Goal: Navigation & Orientation: Find specific page/section

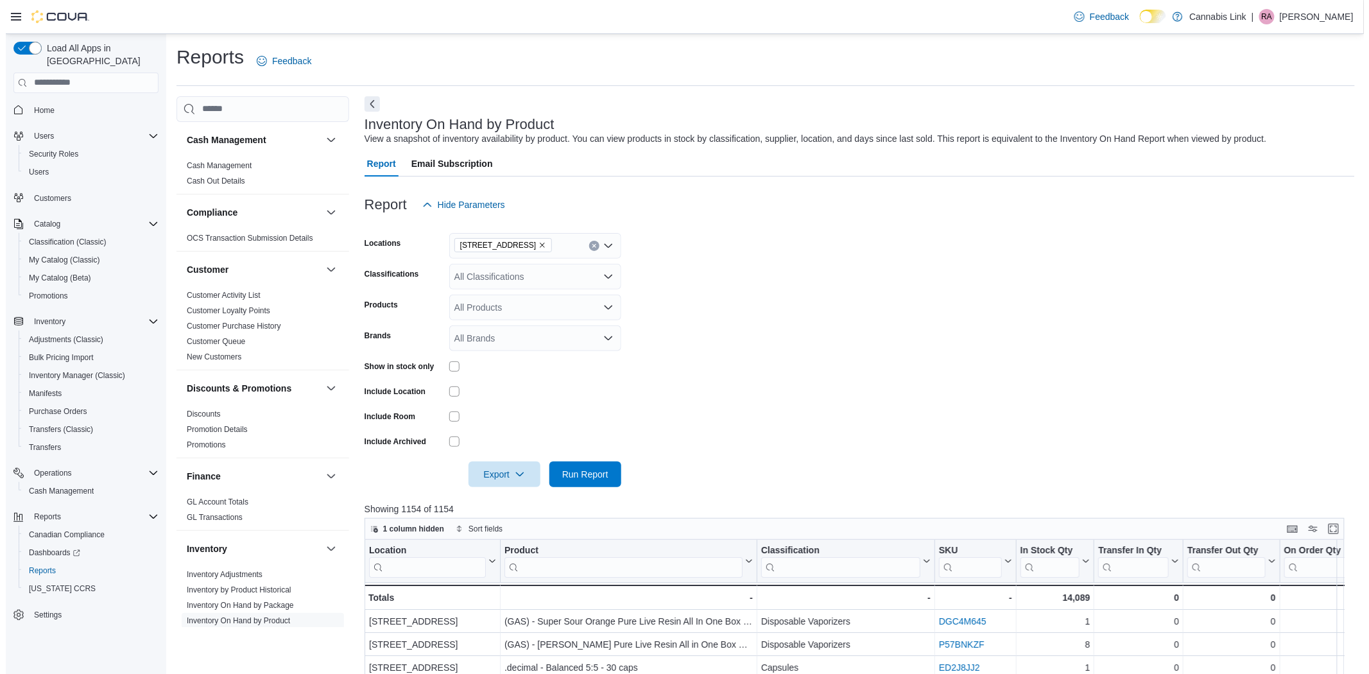
scroll to position [214, 0]
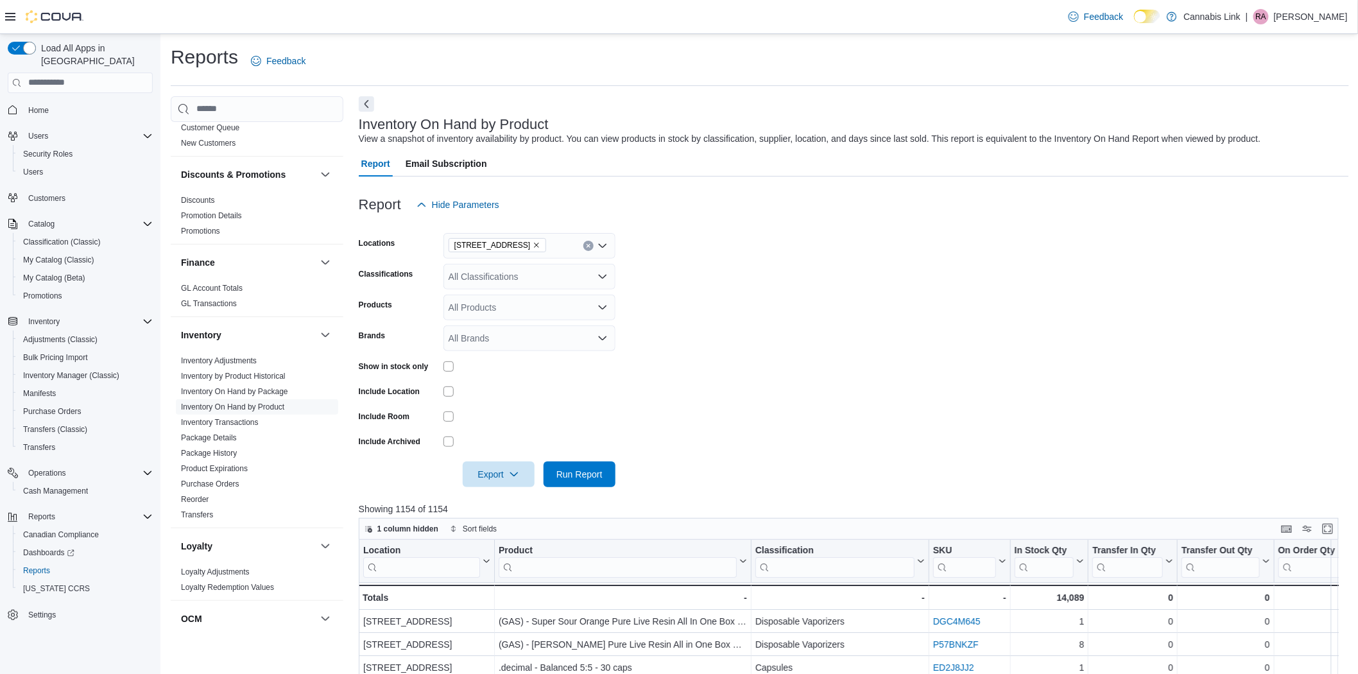
click at [759, 61] on div "Reports Feedback" at bounding box center [760, 60] width 1178 height 33
click at [69, 486] on span "Cash Management" at bounding box center [55, 491] width 65 height 10
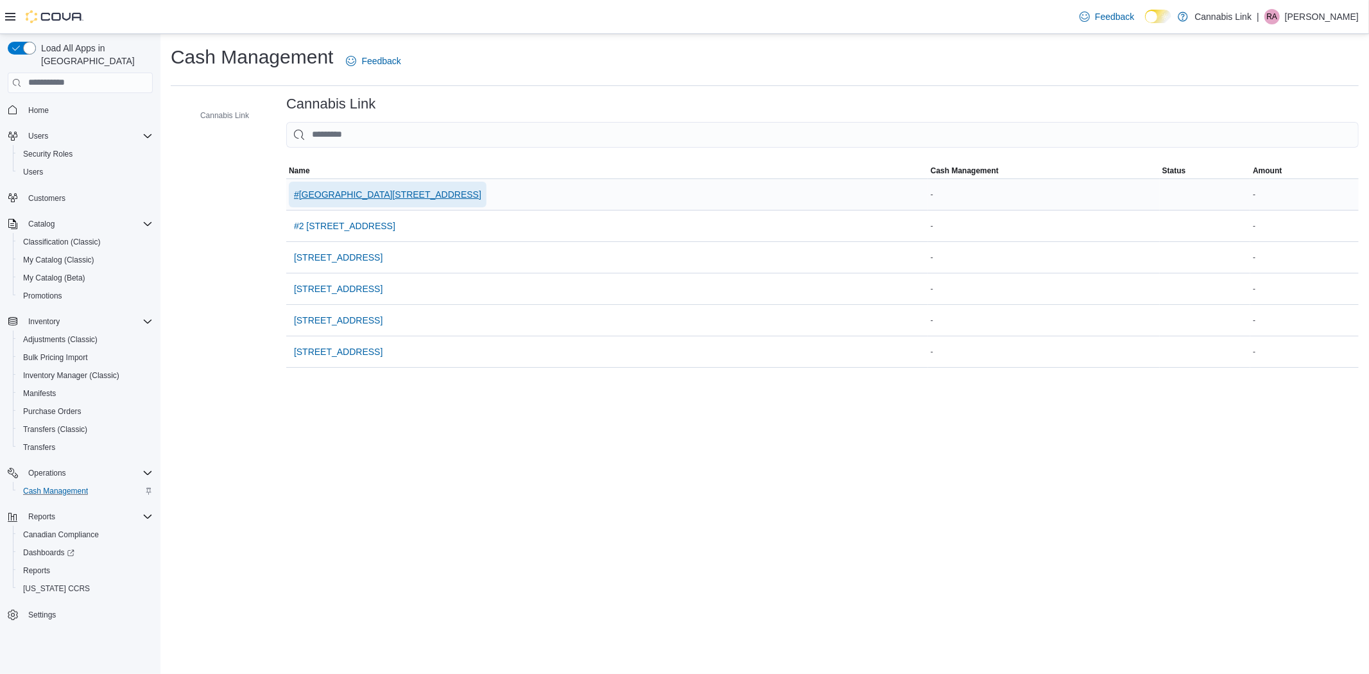
click at [357, 182] on span "#[GEOGRAPHIC_DATA][STREET_ADDRESS]" at bounding box center [387, 195] width 187 height 26
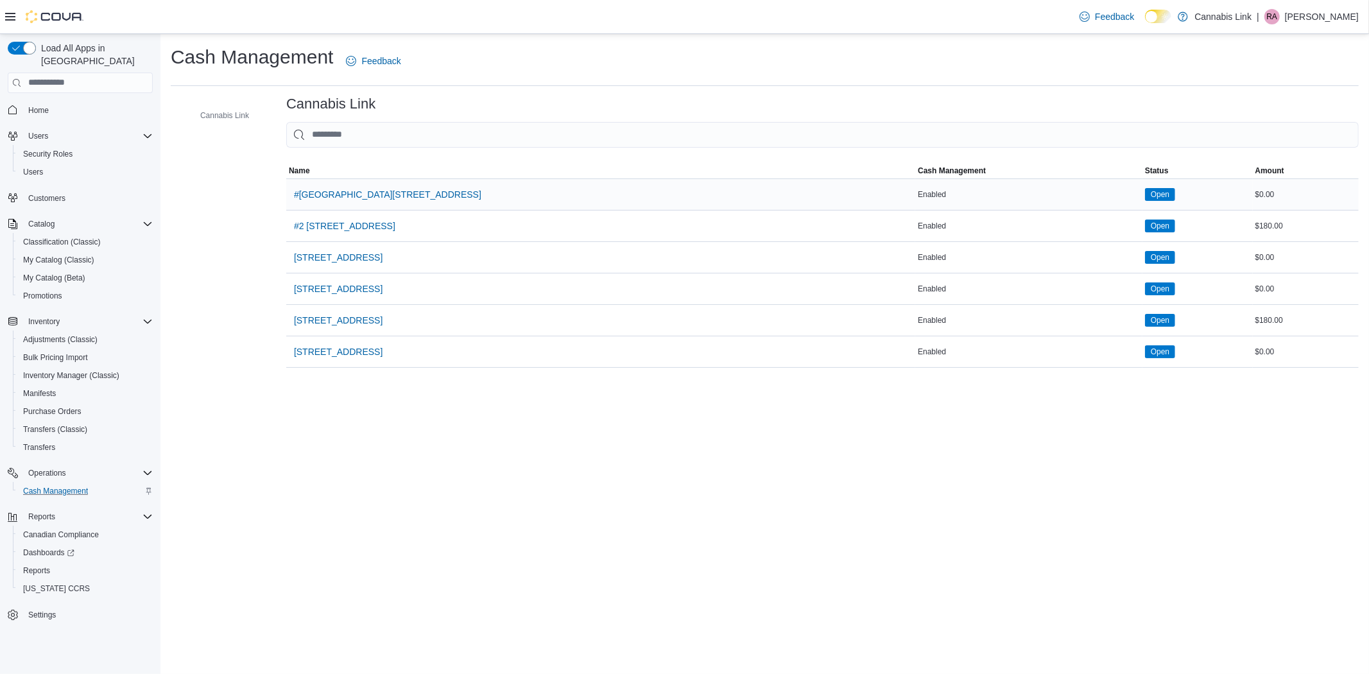
click at [332, 207] on div "#[GEOGRAPHIC_DATA][STREET_ADDRESS]" at bounding box center [600, 194] width 629 height 31
click at [340, 219] on span "#2 [STREET_ADDRESS]" at bounding box center [344, 225] width 101 height 13
click at [358, 262] on span "[STREET_ADDRESS]" at bounding box center [338, 257] width 89 height 13
click at [346, 295] on span "[STREET_ADDRESS]" at bounding box center [338, 289] width 89 height 26
click at [357, 311] on span "[STREET_ADDRESS]" at bounding box center [338, 320] width 89 height 26
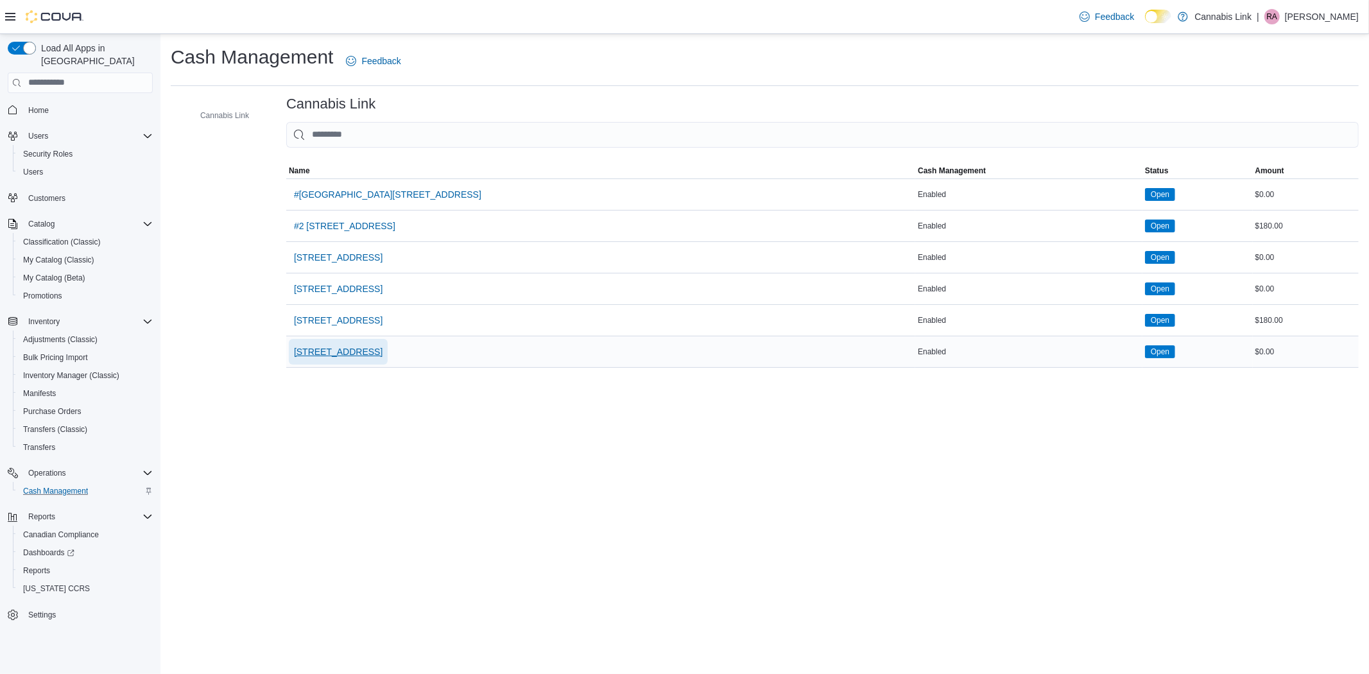
click at [382, 358] on span "[STREET_ADDRESS]" at bounding box center [338, 352] width 89 height 26
